Goal: Find specific page/section: Find specific page/section

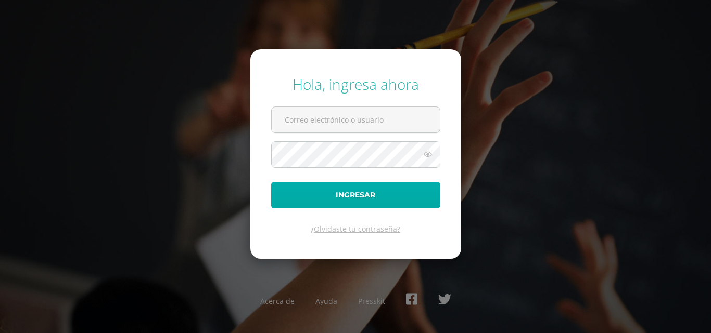
type input "wluna_coj29@hotmail.com"
click at [377, 204] on button "Ingresar" at bounding box center [355, 195] width 169 height 27
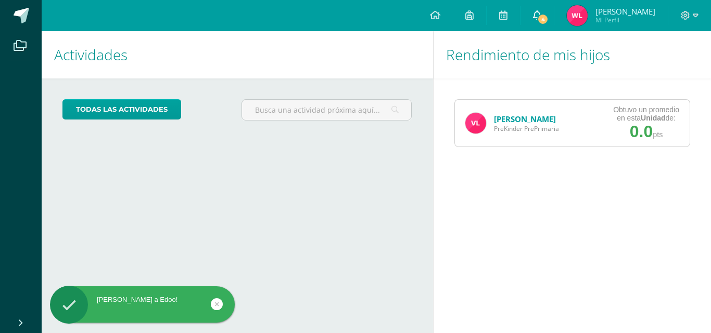
click at [536, 11] on icon at bounding box center [537, 14] width 8 height 9
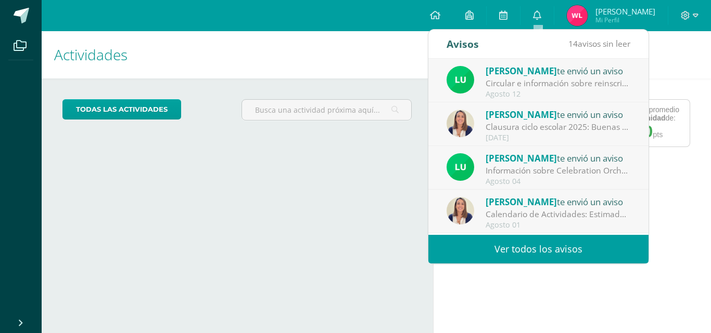
click at [579, 93] on div "Agosto 12" at bounding box center [557, 94] width 145 height 9
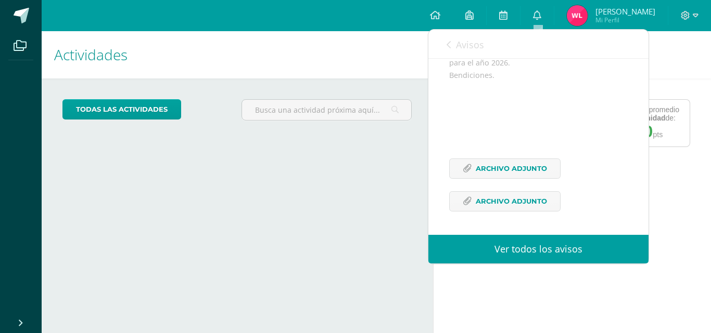
scroll to position [160, 0]
click at [526, 172] on span "Archivo Adjunto" at bounding box center [510, 168] width 71 height 19
